Goal: Transaction & Acquisition: Purchase product/service

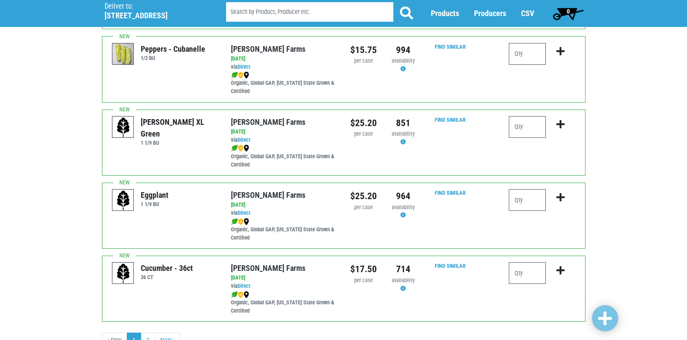
scroll to position [1263, 0]
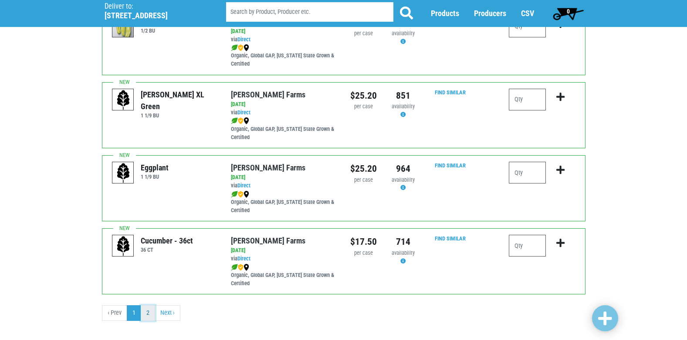
click at [150, 312] on link "2" at bounding box center [148, 314] width 14 height 16
click at [147, 314] on link "2" at bounding box center [148, 314] width 14 height 16
click at [162, 317] on link "Next ›" at bounding box center [168, 314] width 26 height 16
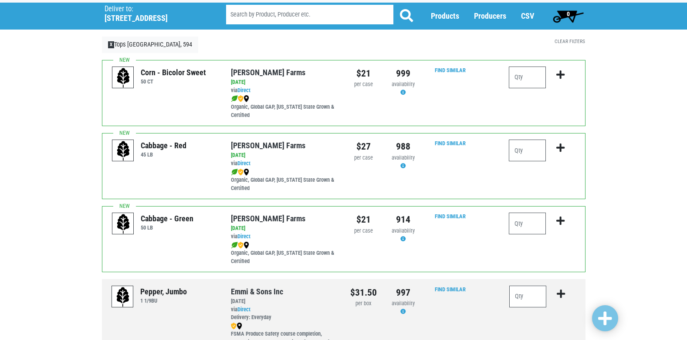
scroll to position [34, 0]
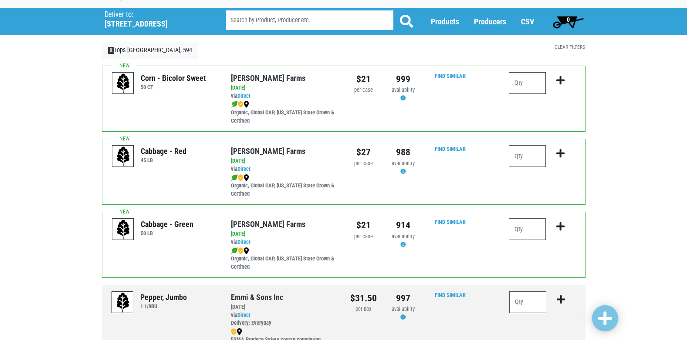
click at [525, 77] on input "number" at bounding box center [527, 83] width 37 height 22
type input "2"
click at [537, 78] on input "2" at bounding box center [527, 83] width 37 height 22
click at [565, 24] on span "0" at bounding box center [568, 21] width 39 height 17
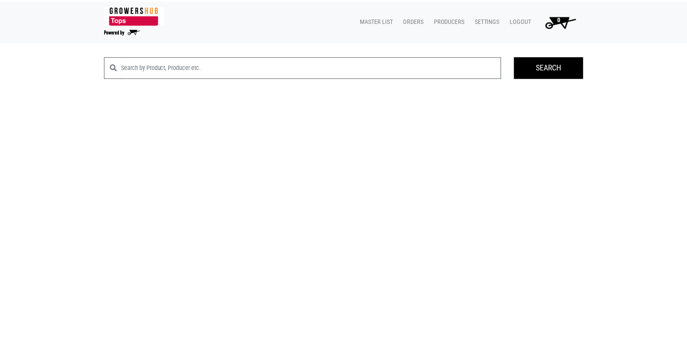
scroll to position [34, 0]
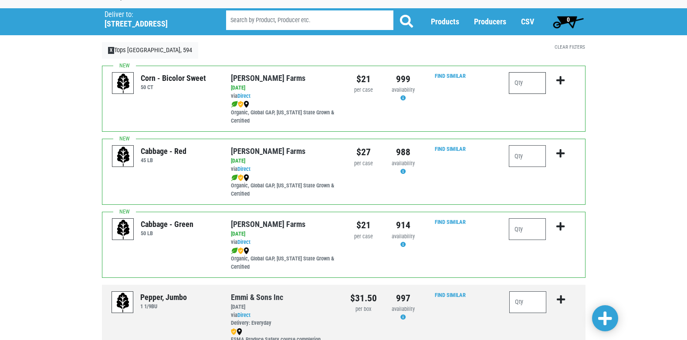
click at [525, 86] on input "number" at bounding box center [527, 83] width 37 height 22
type input "2"
click at [556, 81] on icon "submit" at bounding box center [560, 81] width 8 height 10
click at [559, 80] on icon "submit" at bounding box center [560, 81] width 8 height 10
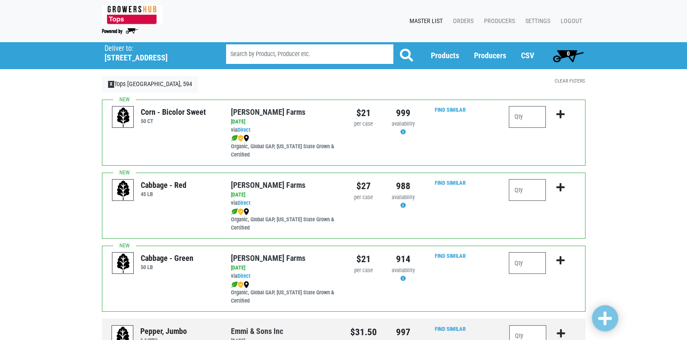
scroll to position [34, 0]
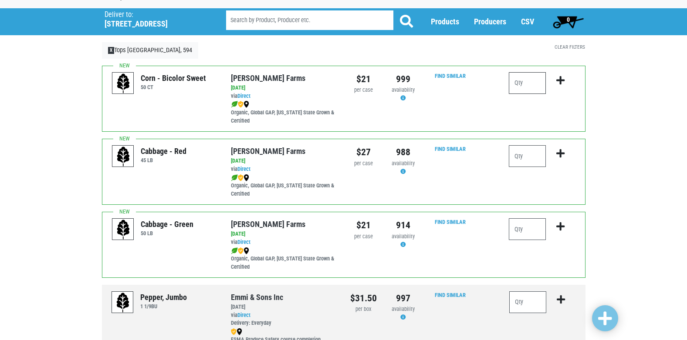
click at [518, 81] on input "number" at bounding box center [527, 83] width 37 height 22
type input "2"
click at [555, 81] on button "submit" at bounding box center [560, 85] width 20 height 27
click at [561, 81] on icon "submit" at bounding box center [560, 81] width 8 height 10
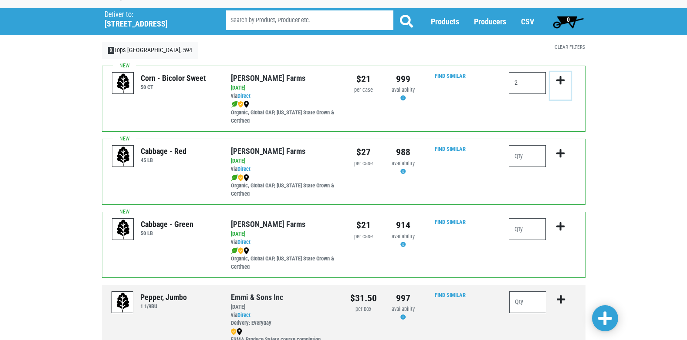
click at [561, 81] on icon "submit" at bounding box center [560, 81] width 8 height 10
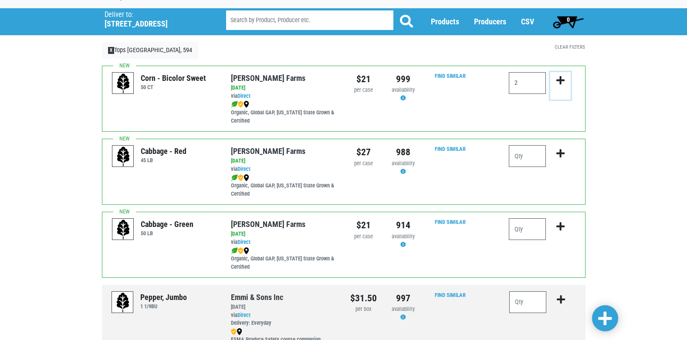
click at [561, 81] on icon "submit" at bounding box center [560, 81] width 8 height 10
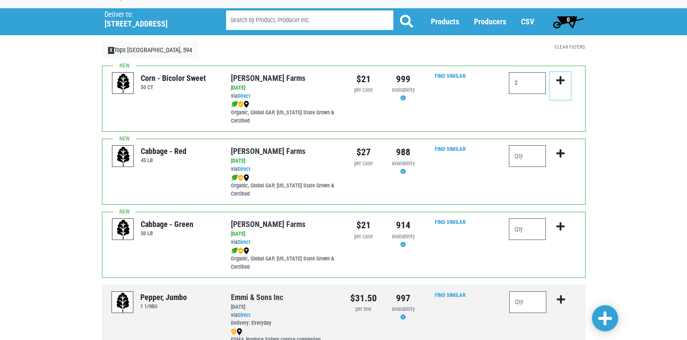
click at [561, 81] on icon "submit" at bounding box center [560, 81] width 8 height 10
click at [561, 84] on icon "submit" at bounding box center [560, 81] width 8 height 10
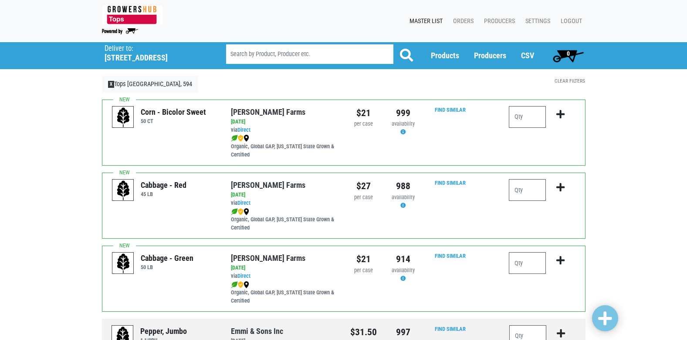
scroll to position [34, 0]
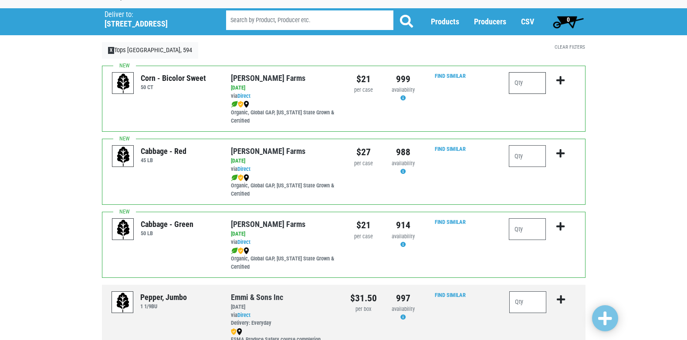
click at [517, 81] on input "number" at bounding box center [527, 83] width 37 height 22
type input "2"
click at [560, 77] on icon "submit" at bounding box center [560, 81] width 8 height 10
click at [567, 18] on span "0" at bounding box center [567, 19] width 3 height 7
